Goal: Information Seeking & Learning: Find specific page/section

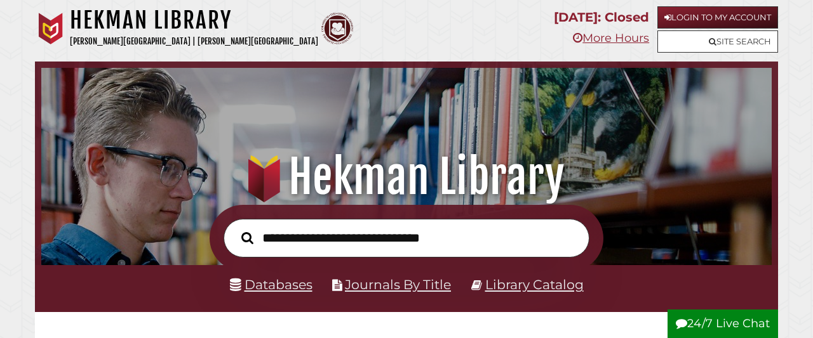
scroll to position [241, 724]
click at [281, 287] on link "Databases" at bounding box center [271, 285] width 83 height 16
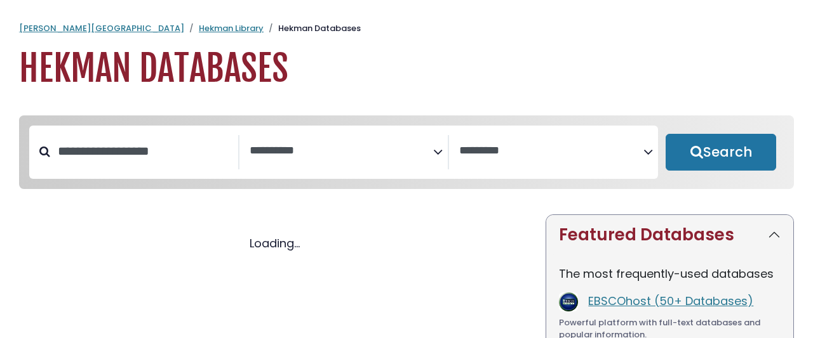
select select "Database Subject Filter"
select select "Database Vendors Filter"
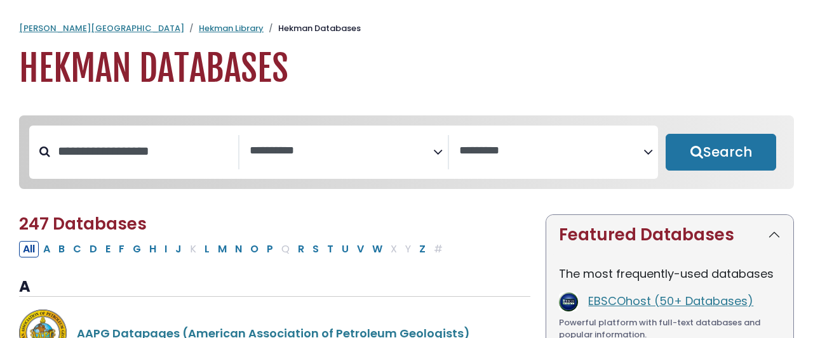
select select "Database Subject Filter"
select select "Database Vendors Filter"
click at [138, 141] on input "Search database by title or keyword" at bounding box center [144, 151] width 188 height 21
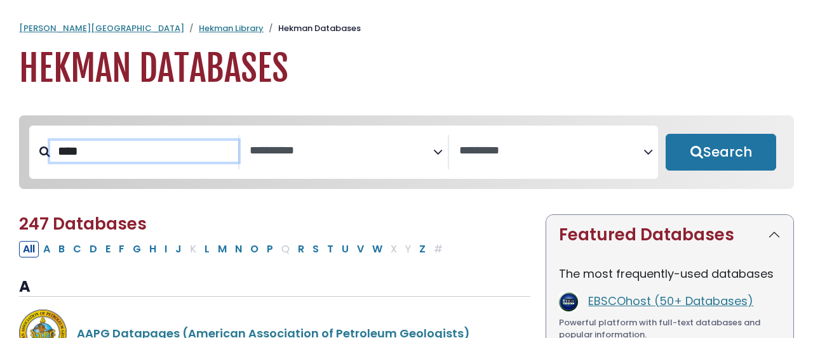
type input "****"
click at [665, 134] on button "Search" at bounding box center [720, 152] width 110 height 37
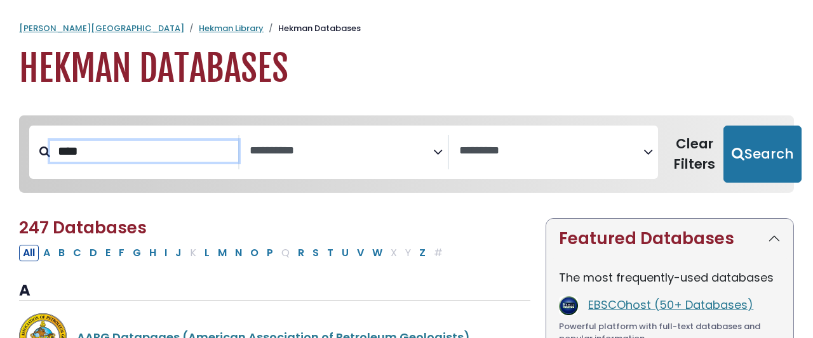
select select "Database Subject Filter"
select select "Database Vendors Filter"
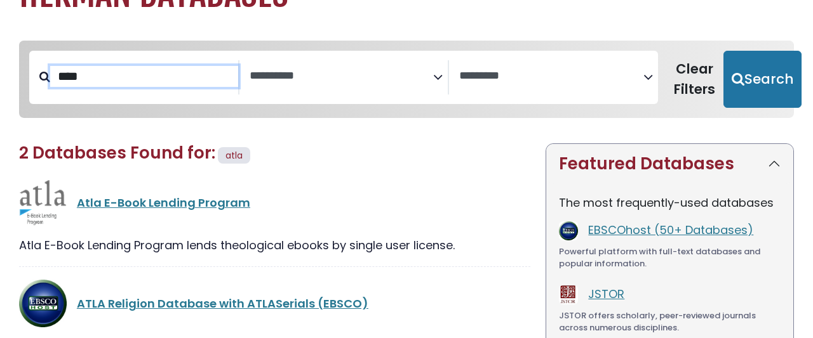
scroll to position [122, 0]
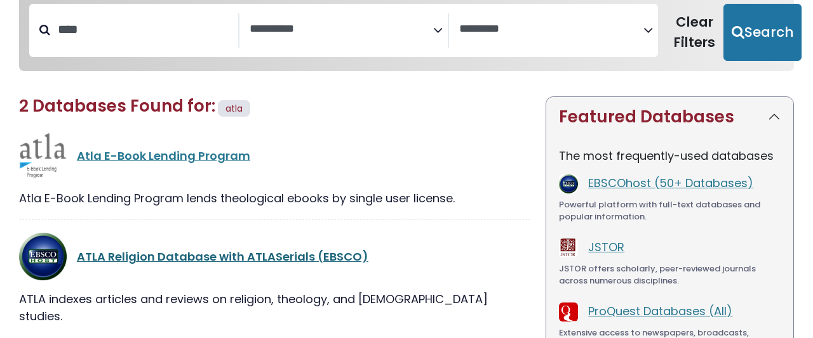
click at [114, 249] on link "ATLA Religion Database with ATLASerials (EBSCO)" at bounding box center [222, 257] width 291 height 16
